Goal: Task Accomplishment & Management: Manage account settings

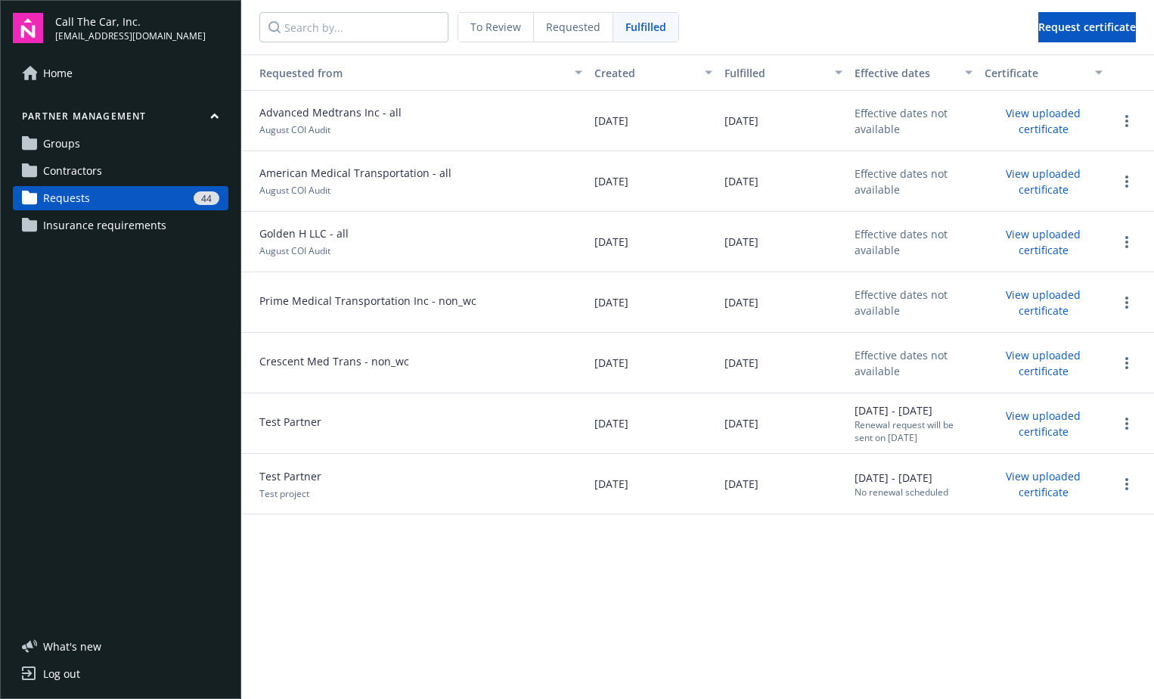
click at [404, 615] on div "Requested from Created Fulfilled Effective dates Certificate Advanced Medtrans …" at bounding box center [697, 376] width 913 height 644
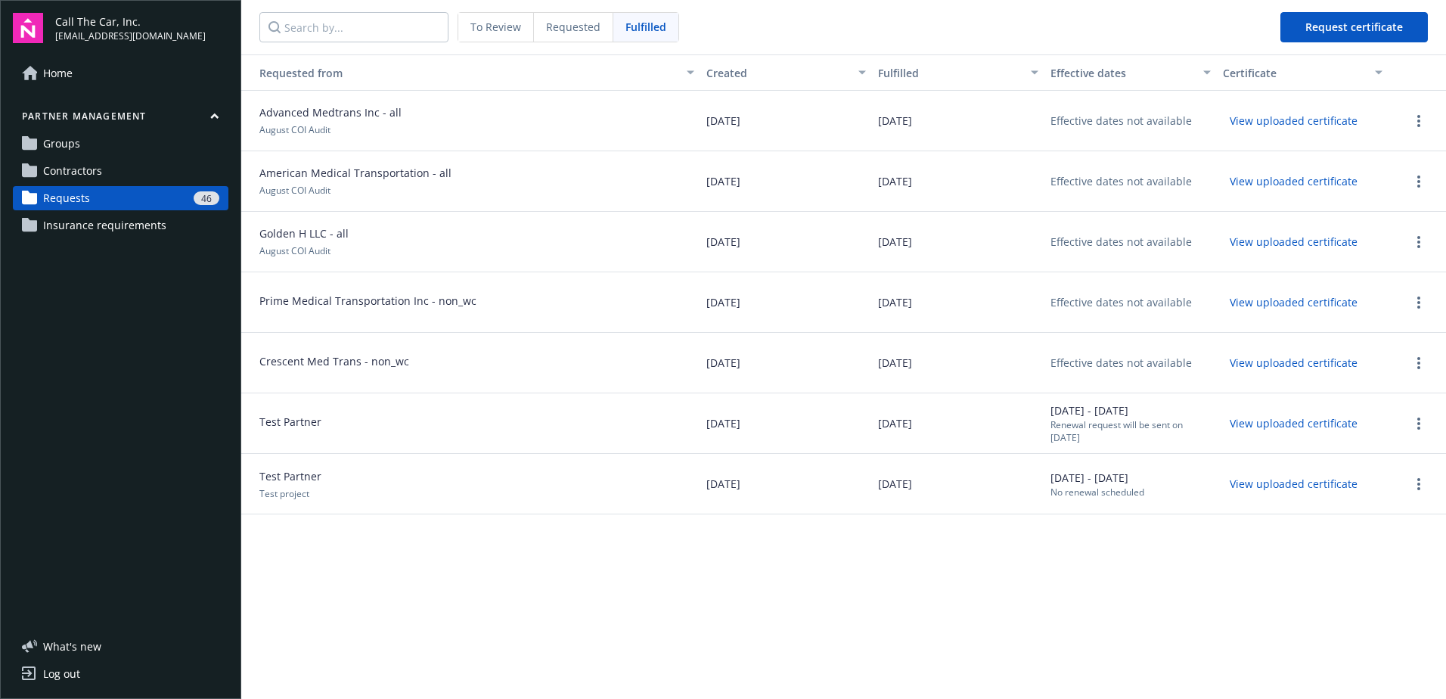
click at [110, 166] on link "Contractors" at bounding box center [121, 171] width 216 height 24
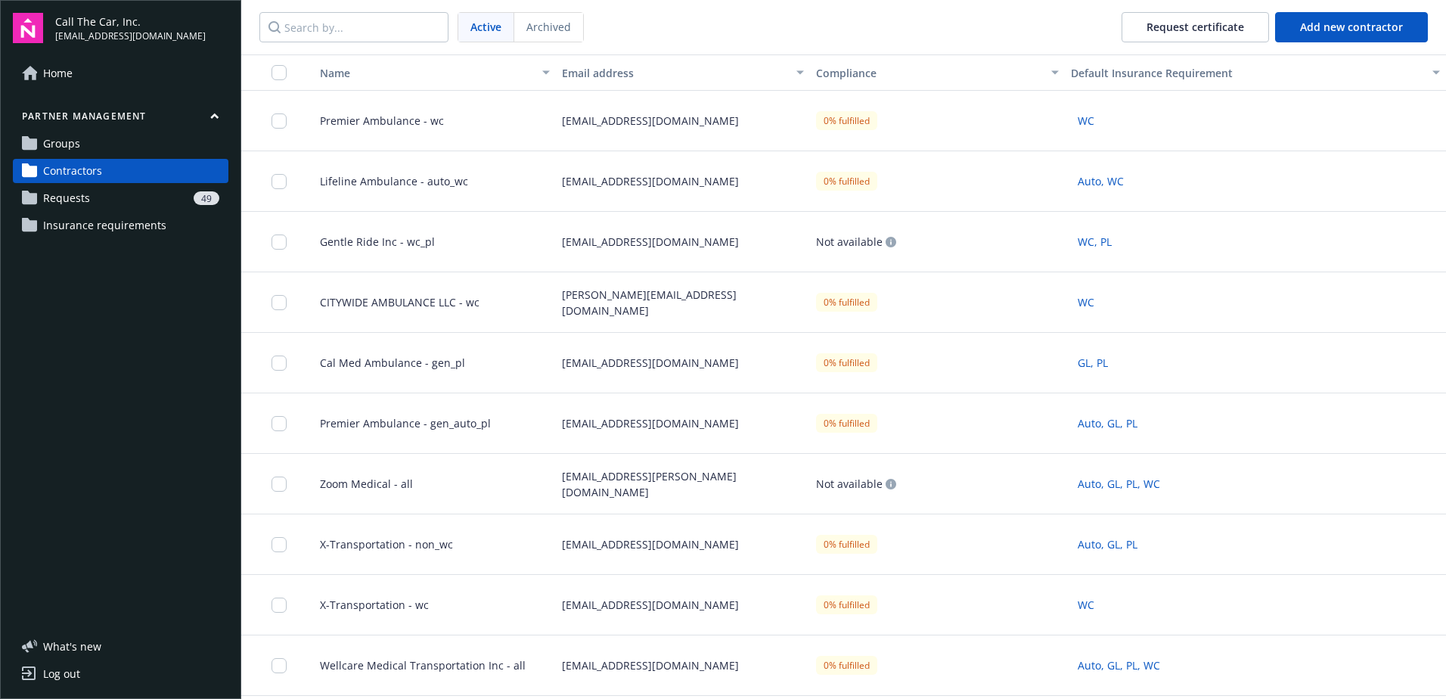
click at [374, 116] on span "Premier Ambulance - wc" at bounding box center [376, 121] width 136 height 16
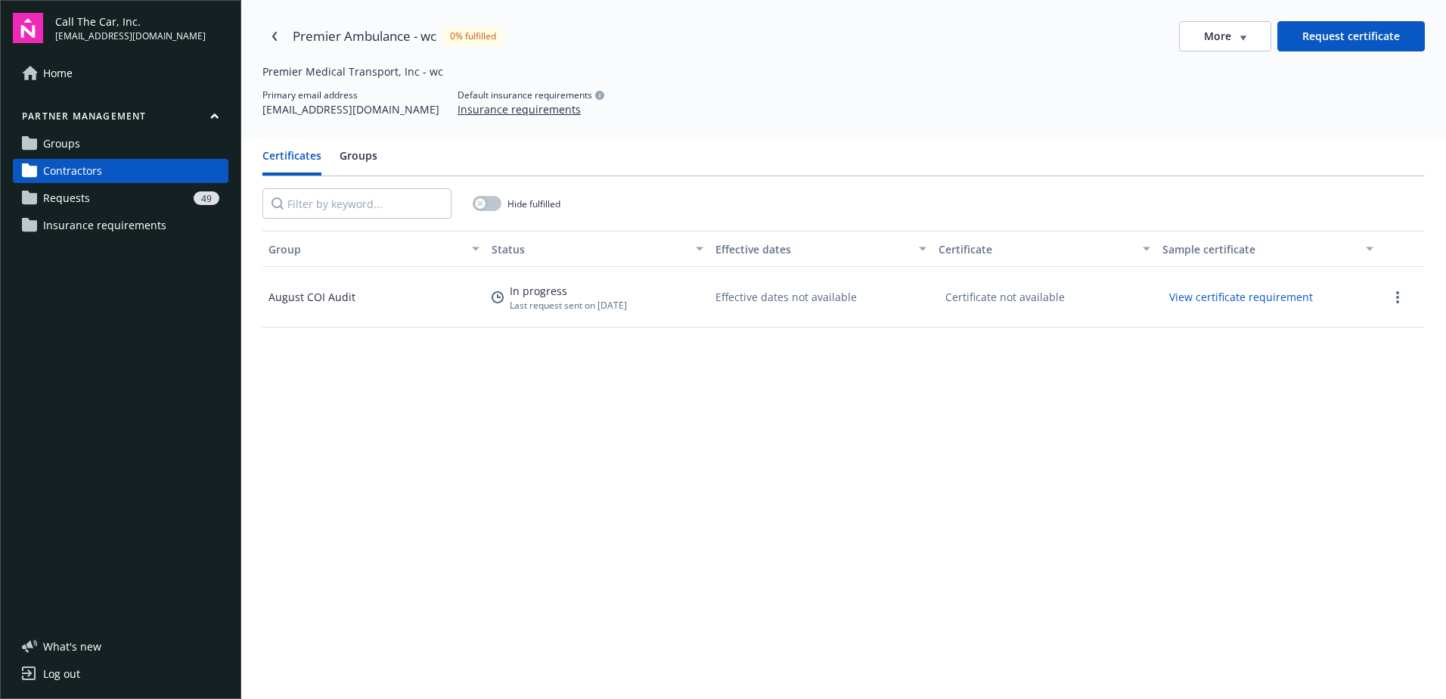
click at [68, 172] on span "Contractors" at bounding box center [72, 171] width 59 height 24
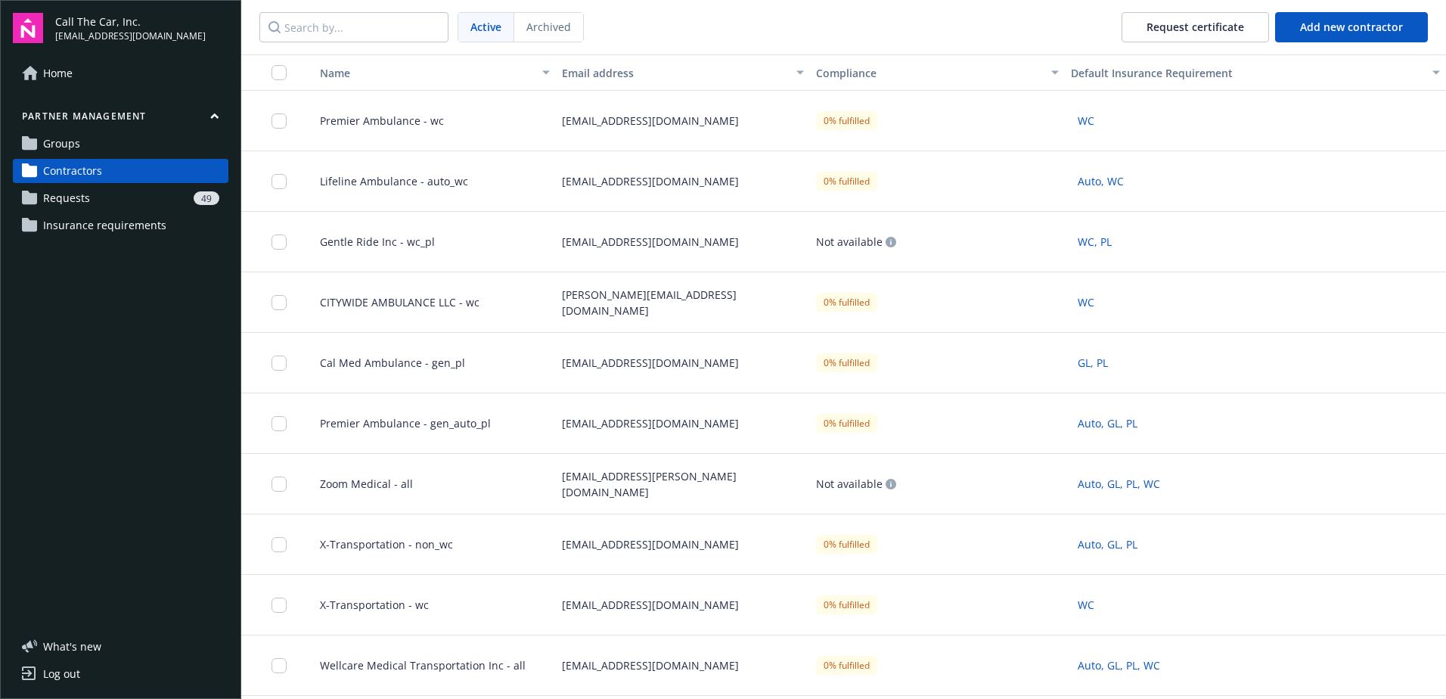
click at [384, 117] on span "Premier Ambulance - wc" at bounding box center [376, 121] width 136 height 16
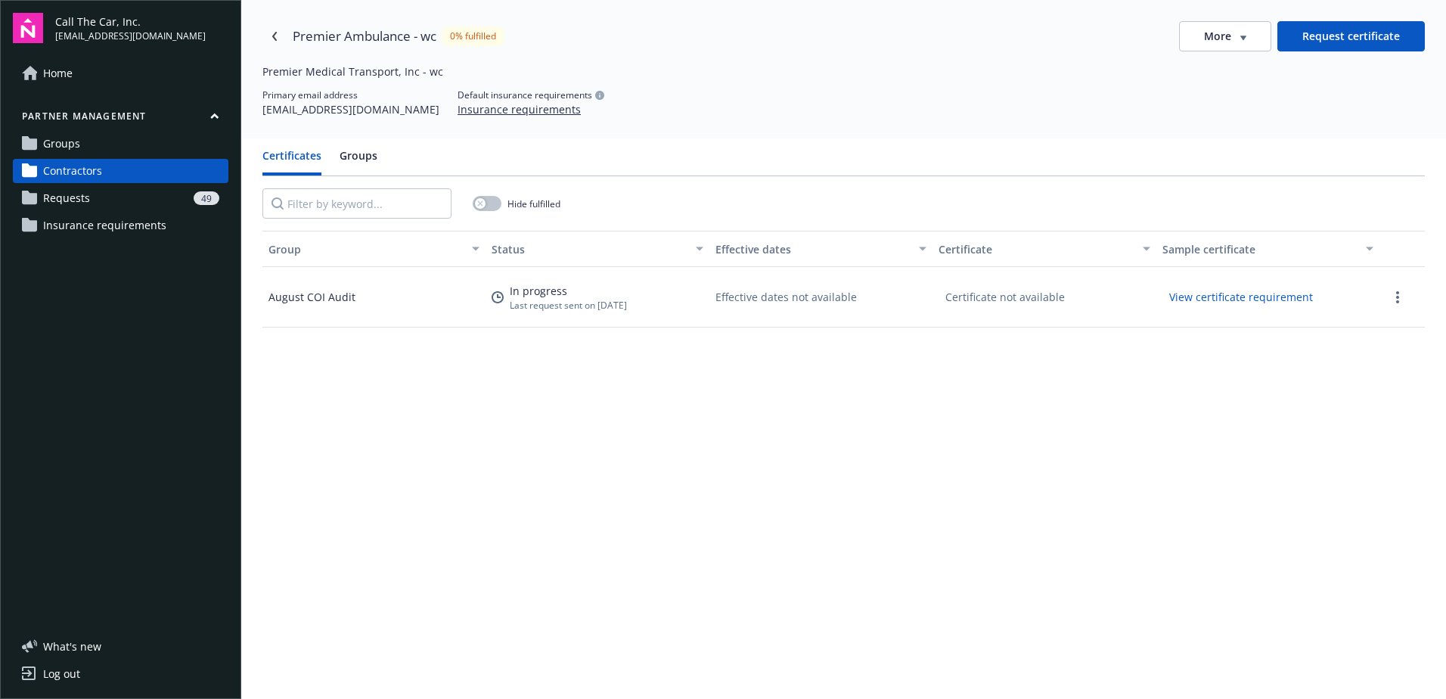
click at [1245, 36] on button "More" at bounding box center [1225, 36] width 92 height 30
click at [1209, 68] on div "Edit contractor" at bounding box center [1216, 67] width 129 height 25
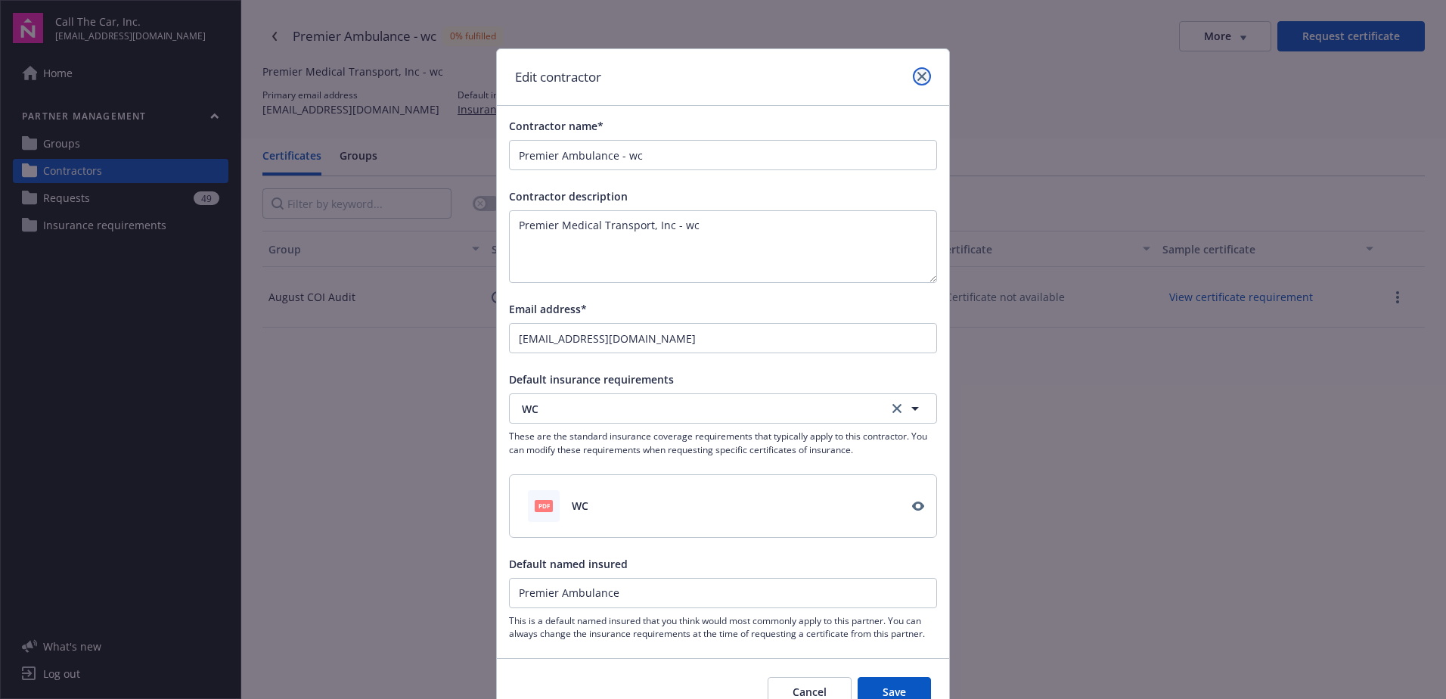
click at [919, 75] on icon "close" at bounding box center [921, 76] width 9 height 9
